Goal: Task Accomplishment & Management: Manage account settings

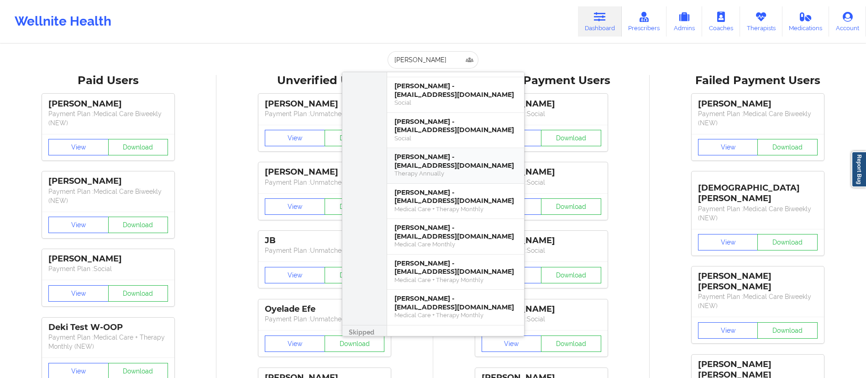
scroll to position [159, 0]
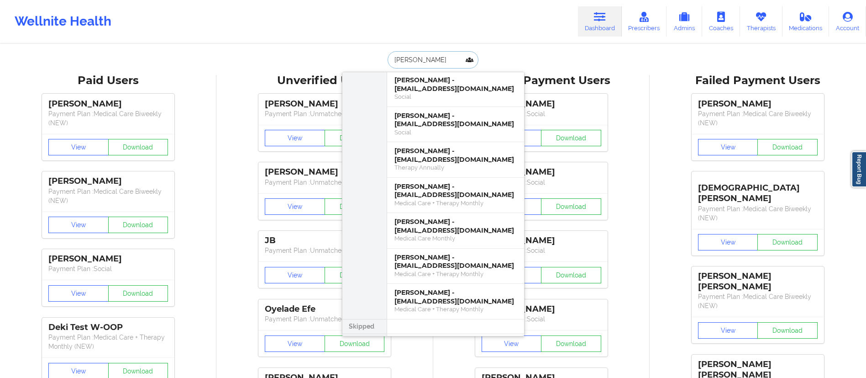
drag, startPoint x: 445, startPoint y: 60, endPoint x: 316, endPoint y: 65, distance: 128.9
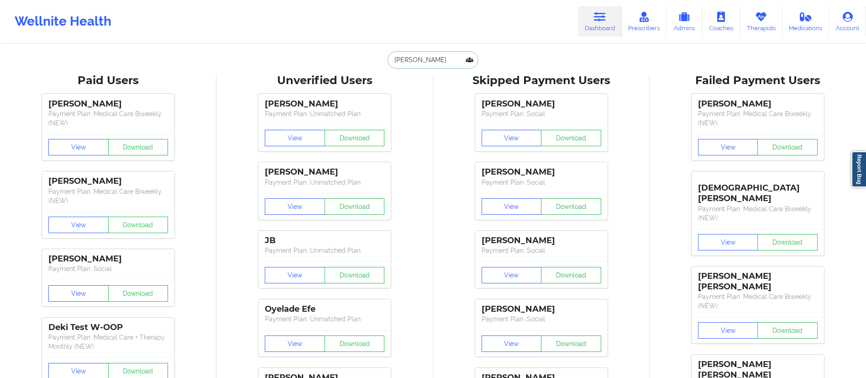
paste input "[PERSON_NAME]"
type input "[PERSON_NAME]"
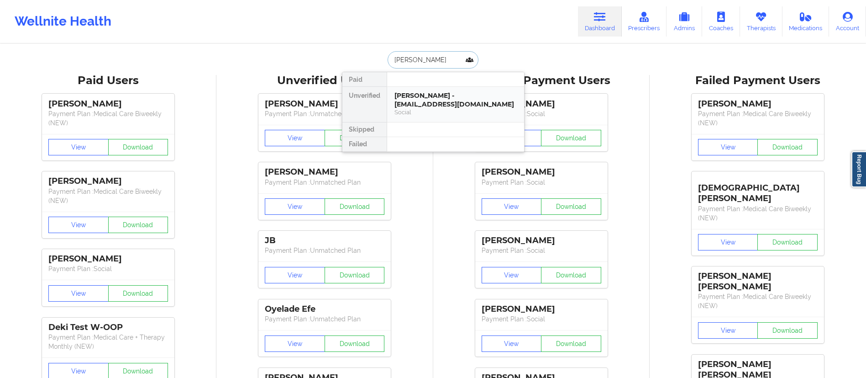
scroll to position [0, 0]
click at [447, 104] on div "[PERSON_NAME] - [EMAIL_ADDRESS][DOMAIN_NAME]" at bounding box center [456, 99] width 122 height 17
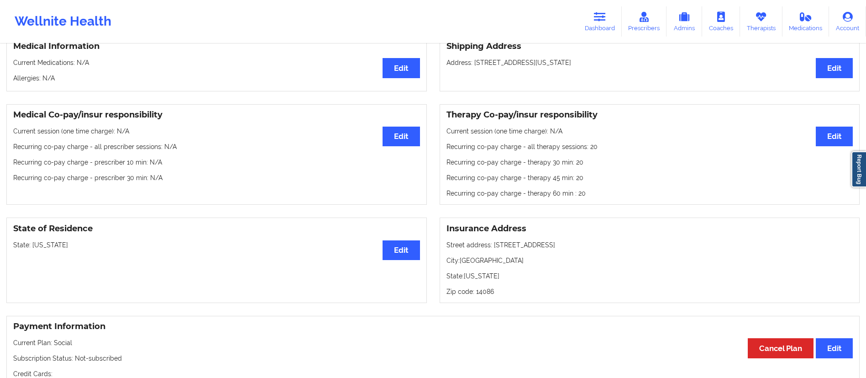
scroll to position [219, 0]
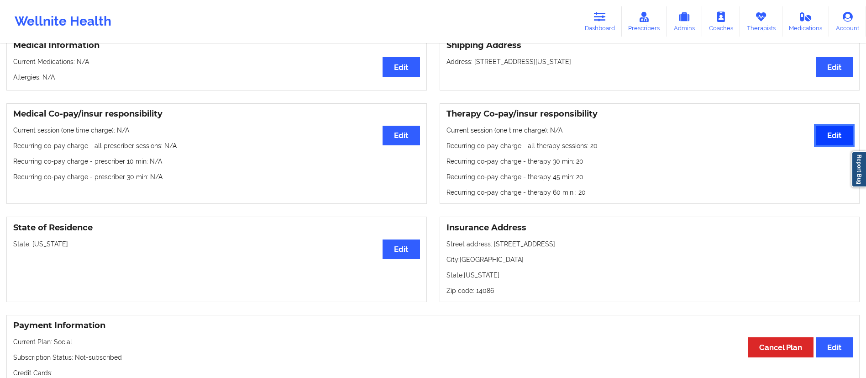
click at [839, 132] on button "Edit" at bounding box center [834, 136] width 37 height 20
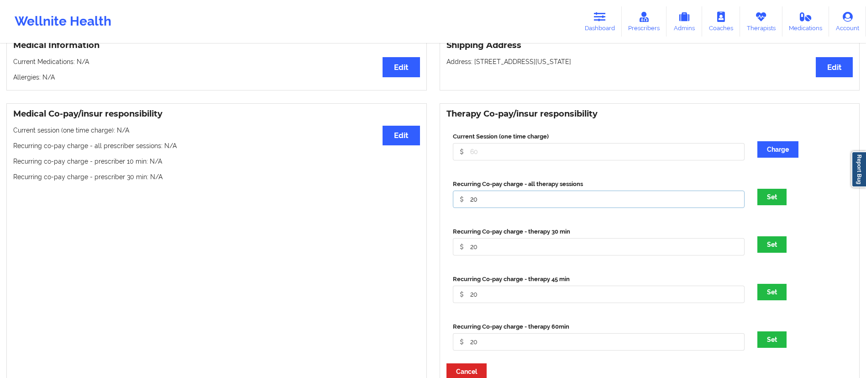
drag, startPoint x: 502, startPoint y: 198, endPoint x: 395, endPoint y: 196, distance: 106.4
click at [390, 205] on div "Medical Co-pay/insur responsibility Edit Current session (one time charge): N/A…" at bounding box center [433, 245] width 866 height 296
type input "0"
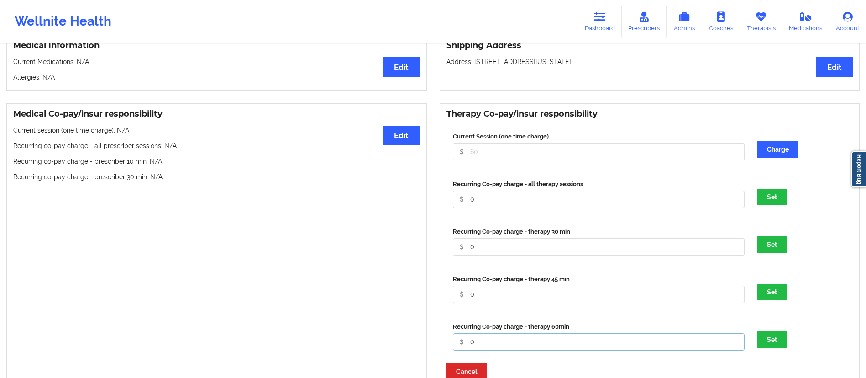
type input "0"
click at [758, 331] on button "Set" at bounding box center [772, 339] width 29 height 16
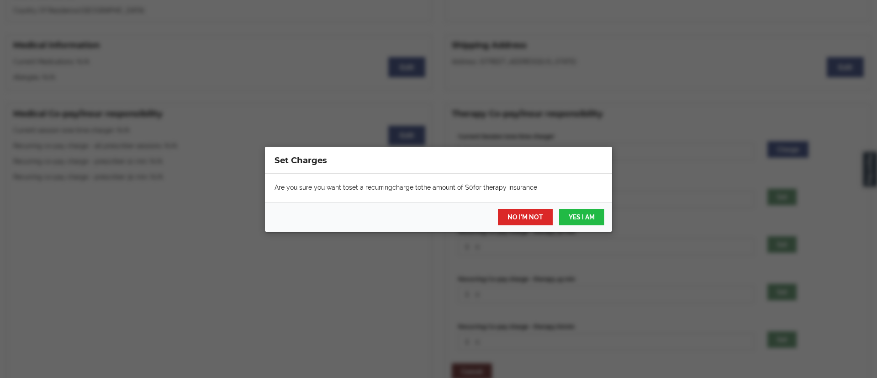
click at [481, 209] on div "NO I'M NOT YES I AM" at bounding box center [438, 217] width 347 height 30
click at [576, 214] on button "YES I AM" at bounding box center [581, 217] width 45 height 16
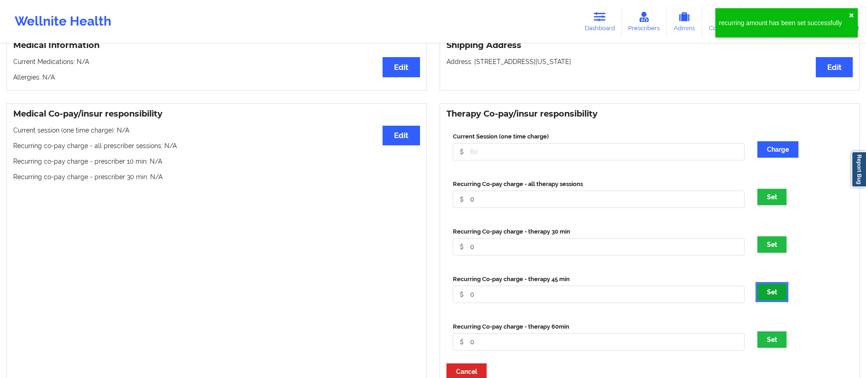
click at [763, 295] on button "Set" at bounding box center [772, 292] width 29 height 16
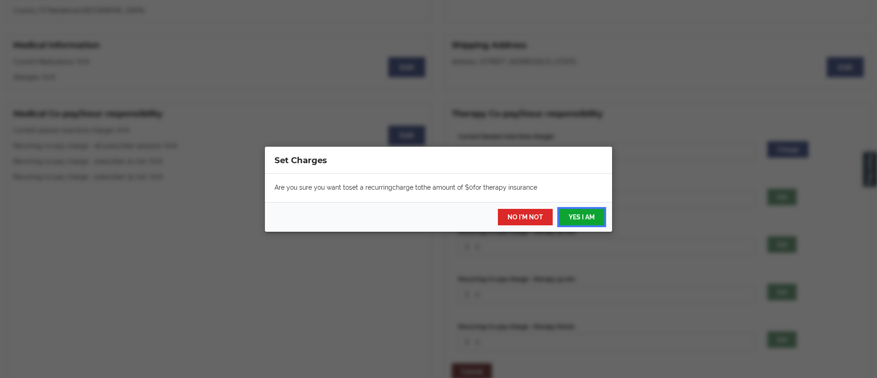
click at [587, 221] on button "YES I AM" at bounding box center [581, 217] width 45 height 16
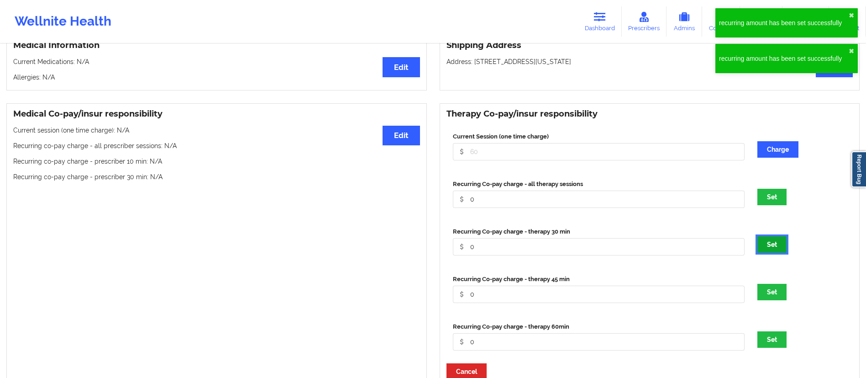
click at [785, 253] on button "Set" at bounding box center [772, 244] width 29 height 16
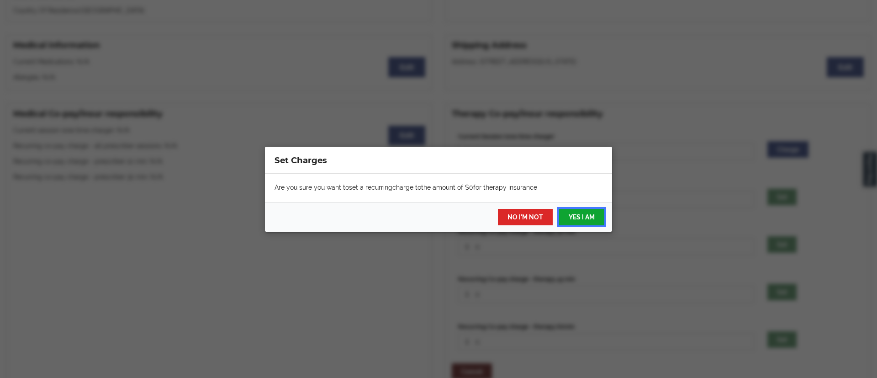
click at [587, 214] on button "YES I AM" at bounding box center [581, 217] width 45 height 16
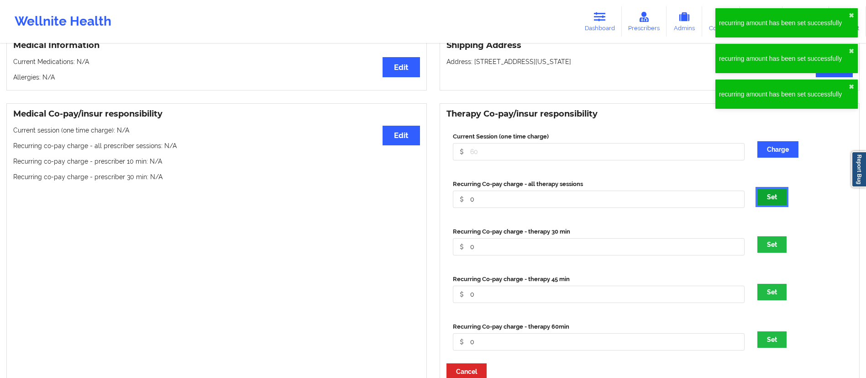
click at [775, 200] on button "Set" at bounding box center [772, 197] width 29 height 16
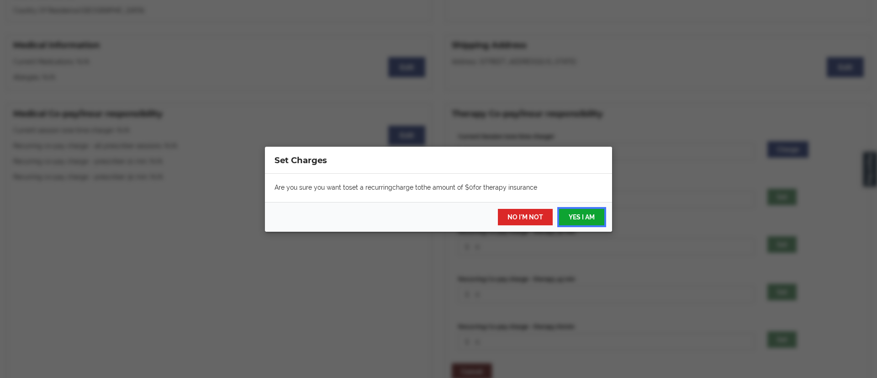
click at [577, 209] on button "YES I AM" at bounding box center [581, 217] width 45 height 16
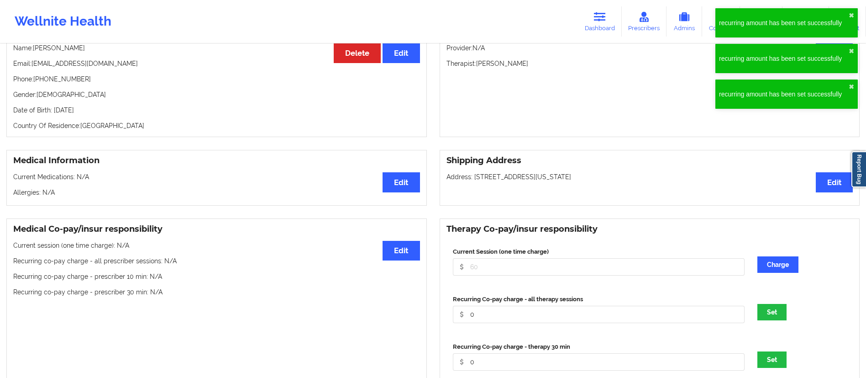
scroll to position [0, 0]
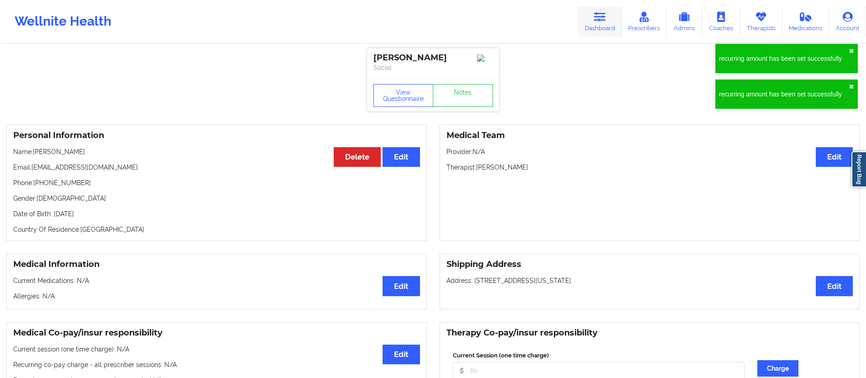
click at [590, 34] on link "Dashboard" at bounding box center [600, 21] width 44 height 30
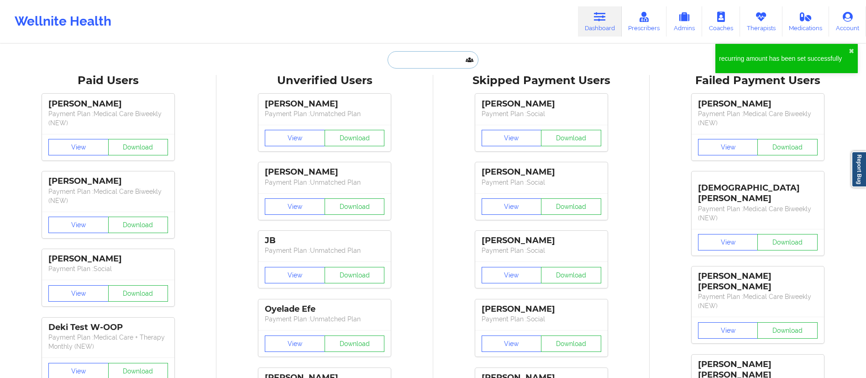
click at [411, 63] on input "text" at bounding box center [433, 59] width 90 height 17
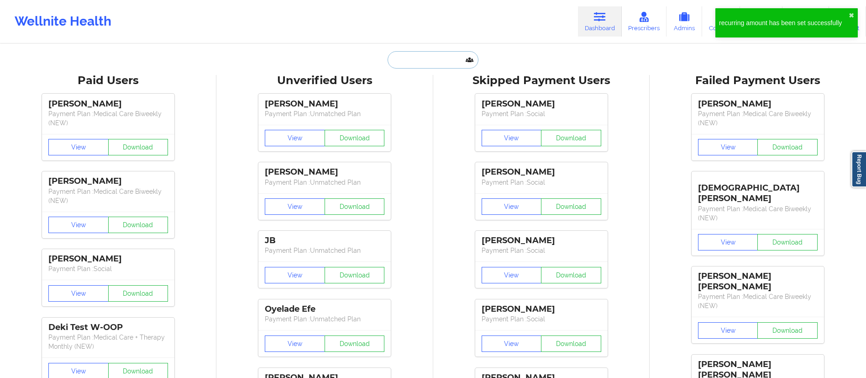
paste input "[PERSON_NAME]"
type input "[PERSON_NAME]"
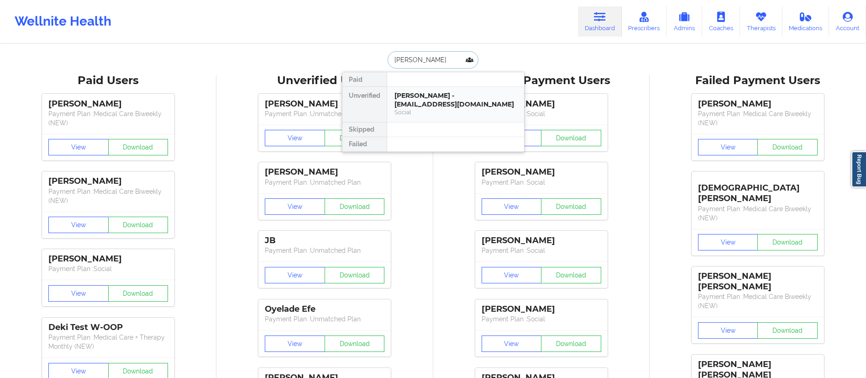
click at [419, 97] on div "[PERSON_NAME] - [EMAIL_ADDRESS][DOMAIN_NAME]" at bounding box center [456, 99] width 122 height 17
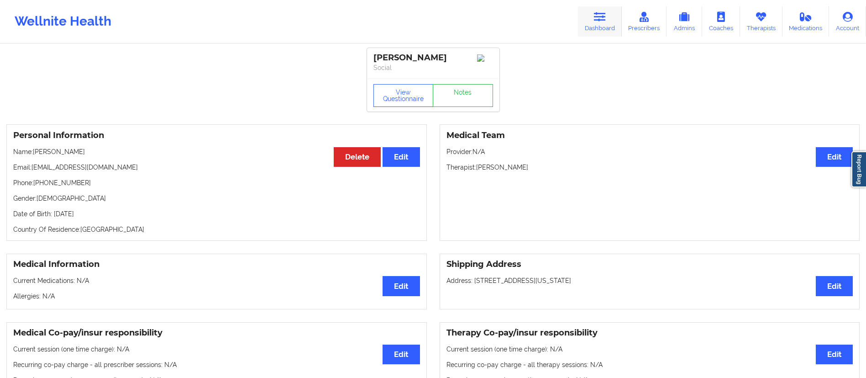
click at [588, 25] on link "Dashboard" at bounding box center [600, 21] width 44 height 30
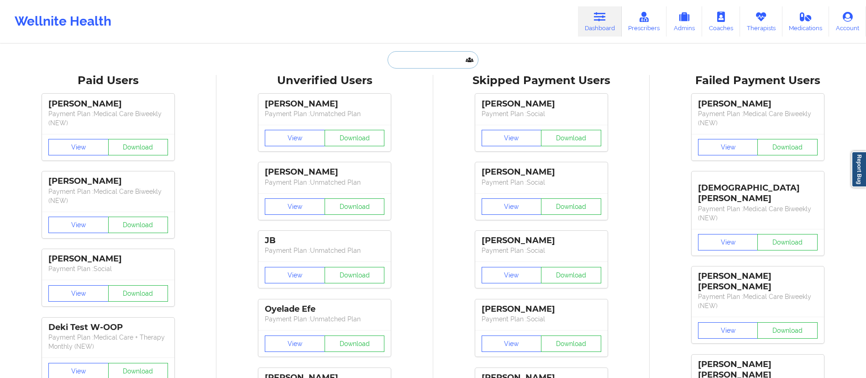
click at [418, 61] on input "text" at bounding box center [433, 59] width 90 height 17
paste input "[PERSON_NAME]"
type input "[PERSON_NAME]"
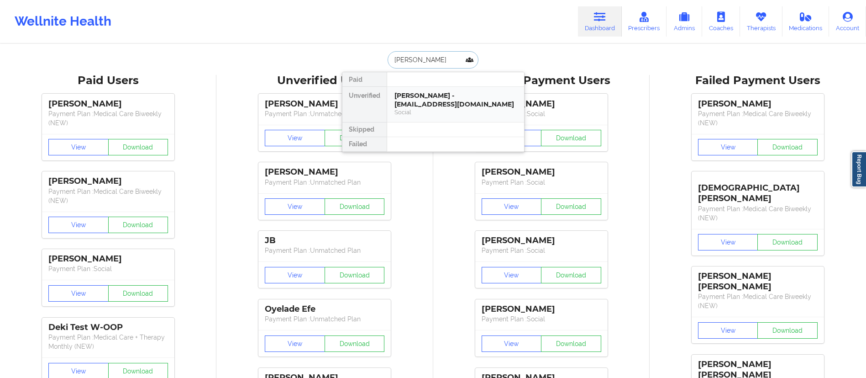
click at [424, 106] on div "[PERSON_NAME] - [EMAIL_ADDRESS][DOMAIN_NAME]" at bounding box center [456, 99] width 122 height 17
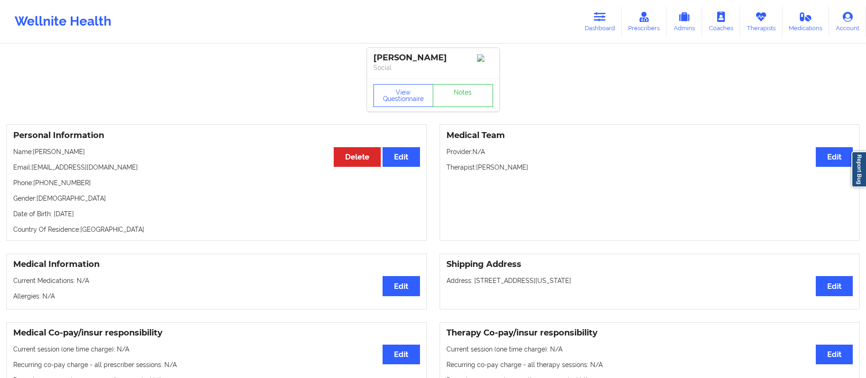
drag, startPoint x: 599, startPoint y: 21, endPoint x: 569, endPoint y: 29, distance: 31.1
click at [599, 21] on icon at bounding box center [600, 17] width 12 height 10
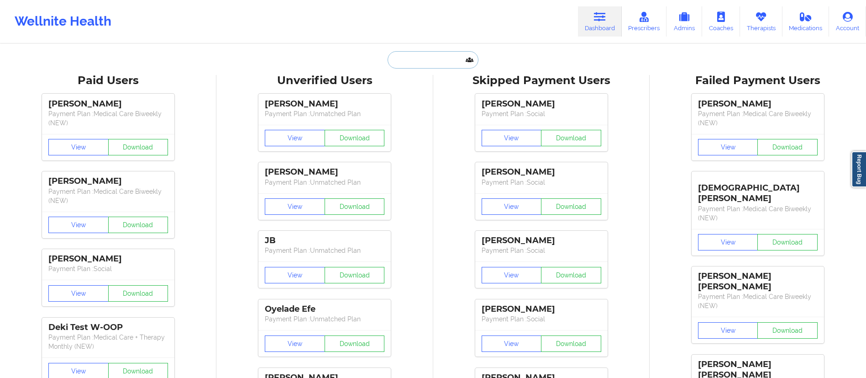
click at [457, 59] on input "text" at bounding box center [433, 59] width 90 height 17
paste input "[PERSON_NAME]'"
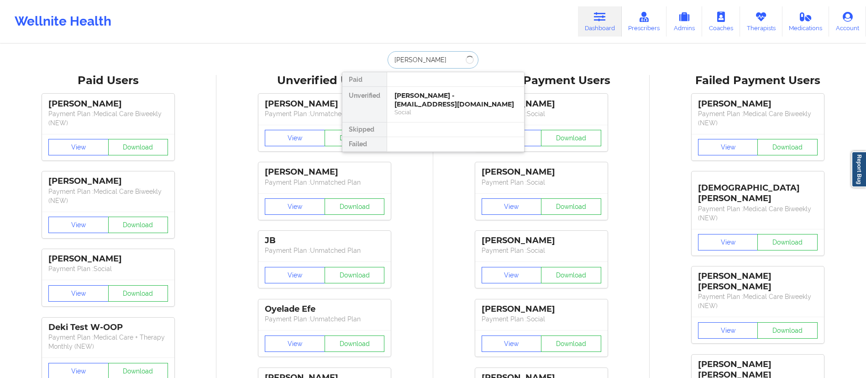
type input "[PERSON_NAME]"
click at [430, 104] on div "[PERSON_NAME] - [EMAIL_ADDRESS][DOMAIN_NAME]" at bounding box center [456, 99] width 122 height 17
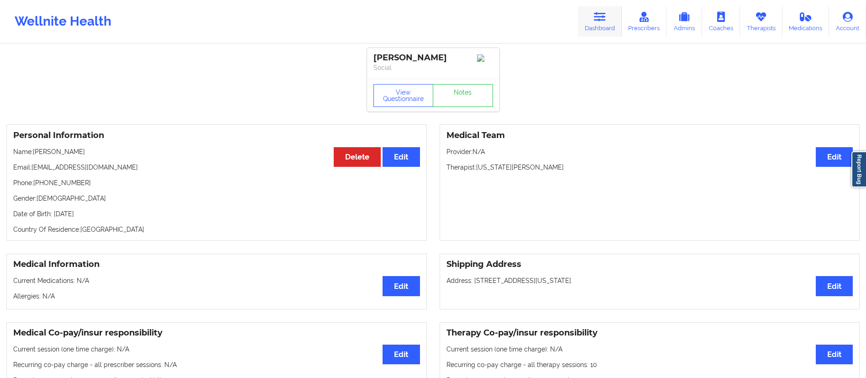
drag, startPoint x: 603, startPoint y: 18, endPoint x: 595, endPoint y: 28, distance: 13.6
click at [603, 17] on icon at bounding box center [600, 17] width 12 height 10
